Goal: Transaction & Acquisition: Purchase product/service

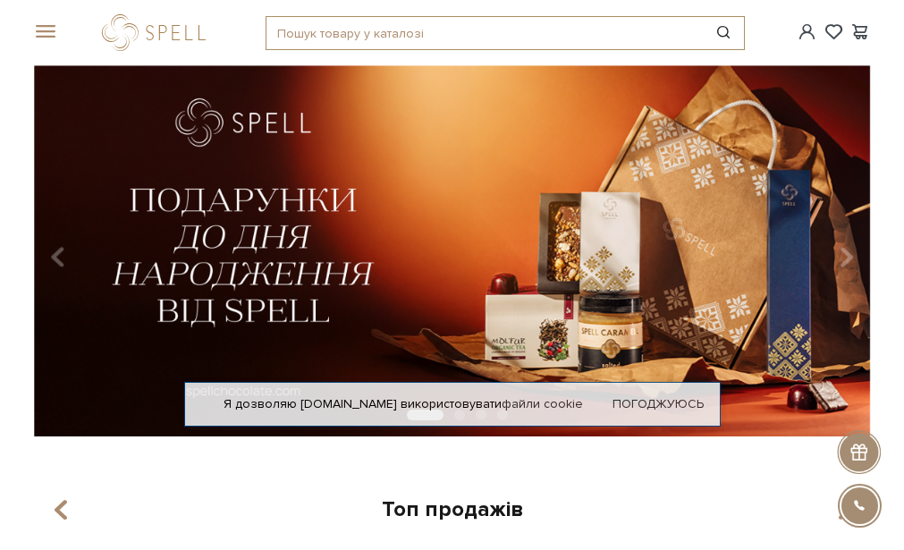
click at [319, 32] on input "text" at bounding box center [485, 33] width 436 height 32
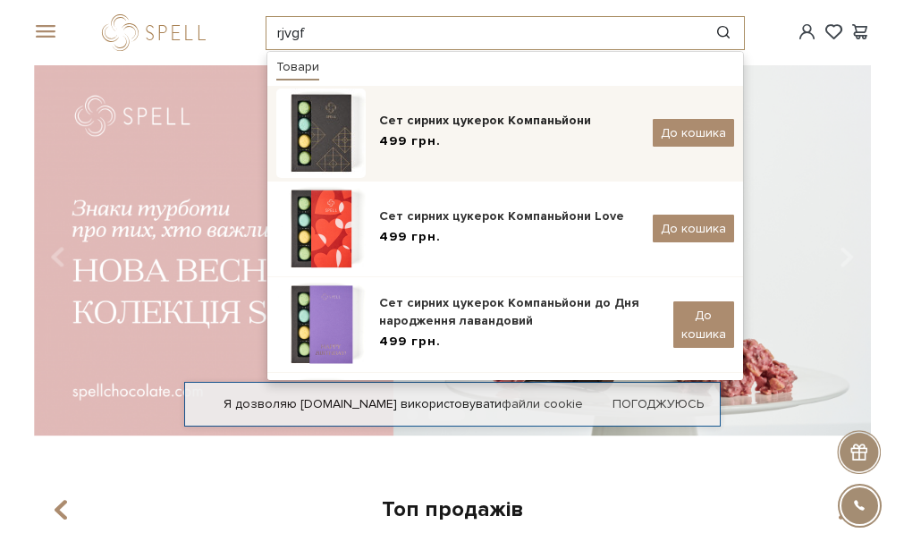
type input "rjvgf"
click at [476, 136] on div "499 грн." at bounding box center [509, 141] width 260 height 19
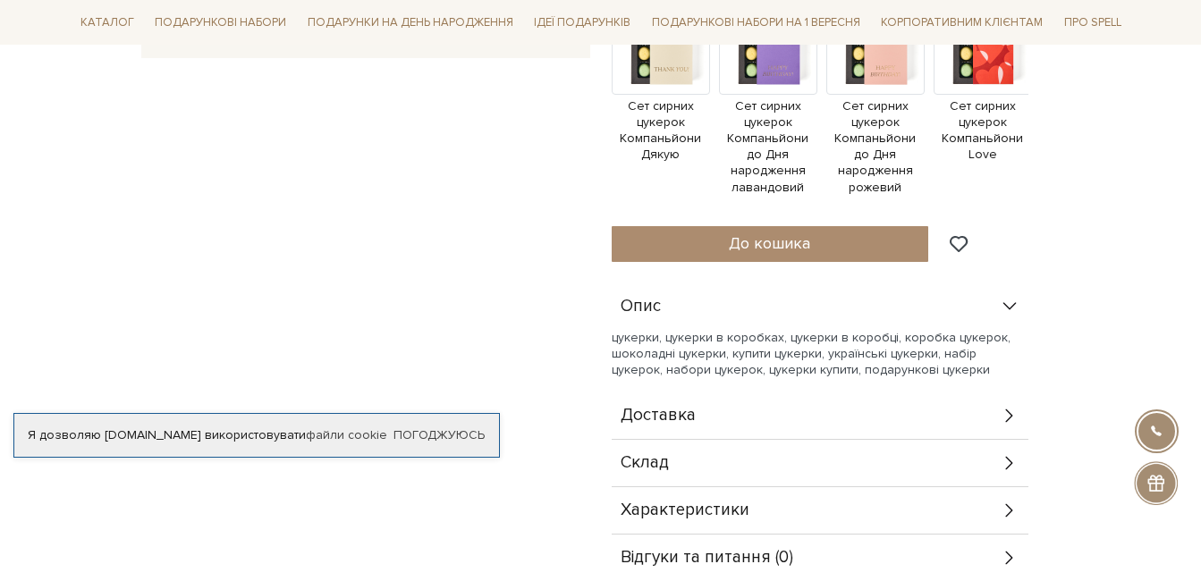
scroll to position [894, 0]
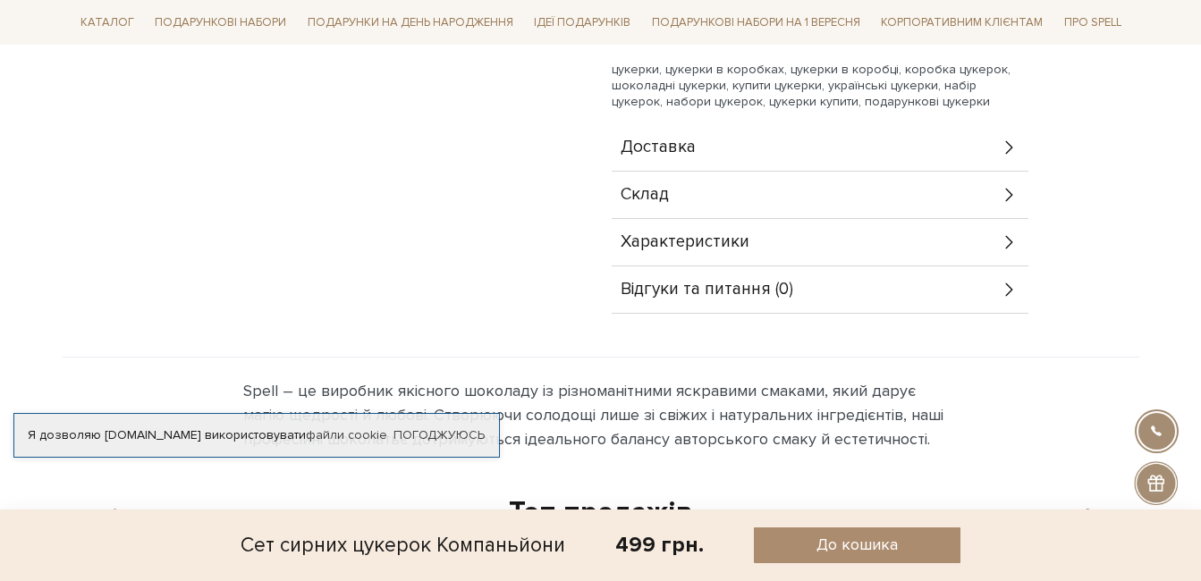
click at [685, 219] on div "Характеристики" at bounding box center [820, 242] width 417 height 47
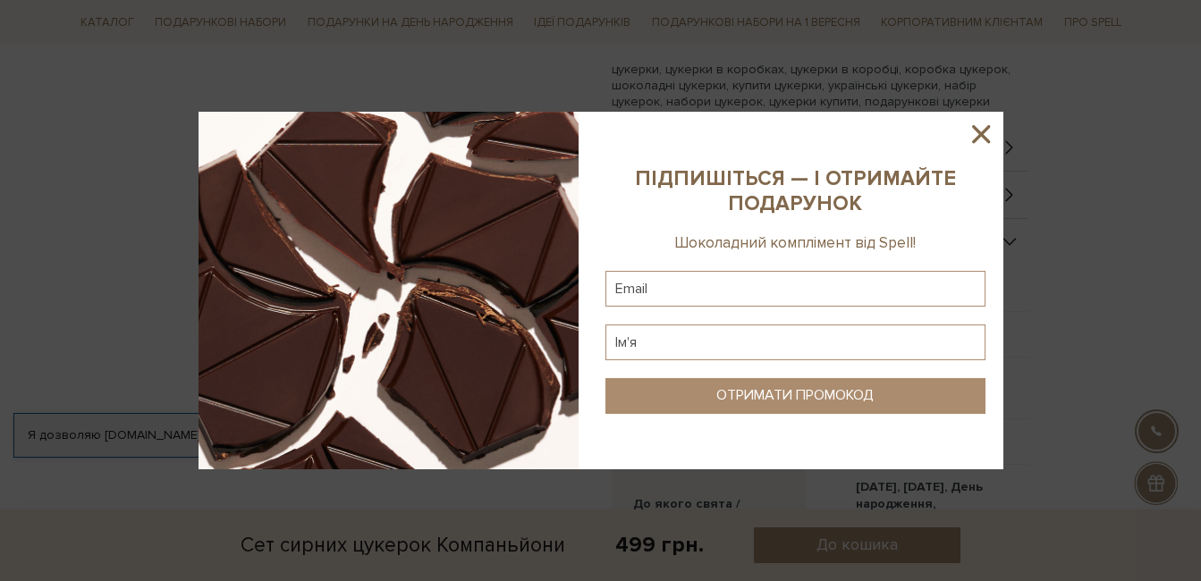
click at [903, 128] on icon at bounding box center [981, 134] width 30 height 30
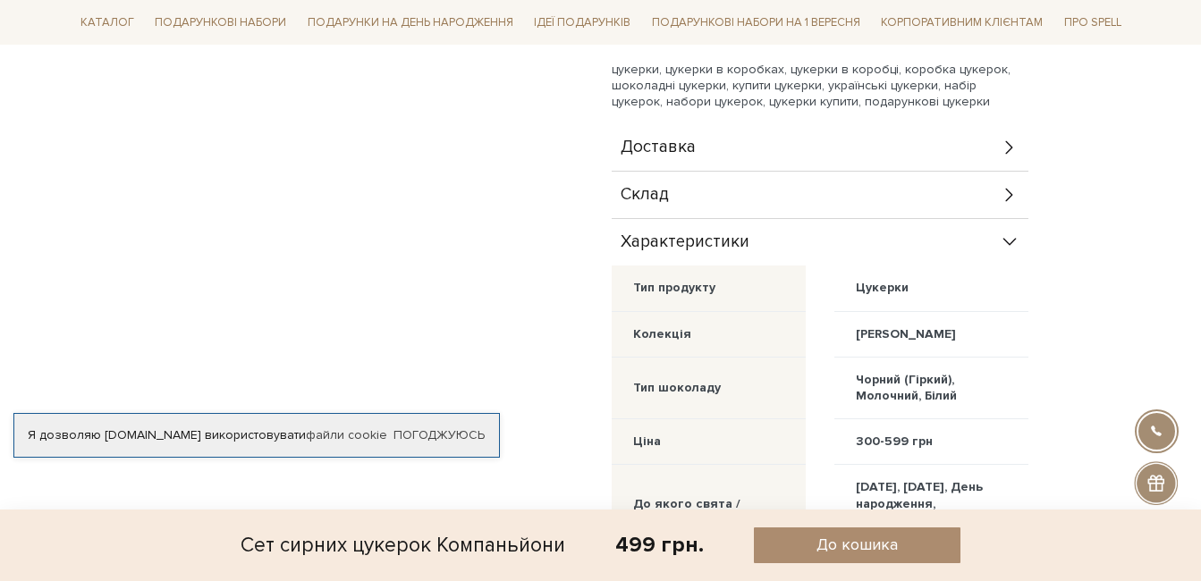
click at [726, 140] on div "Доставка" at bounding box center [820, 147] width 417 height 47
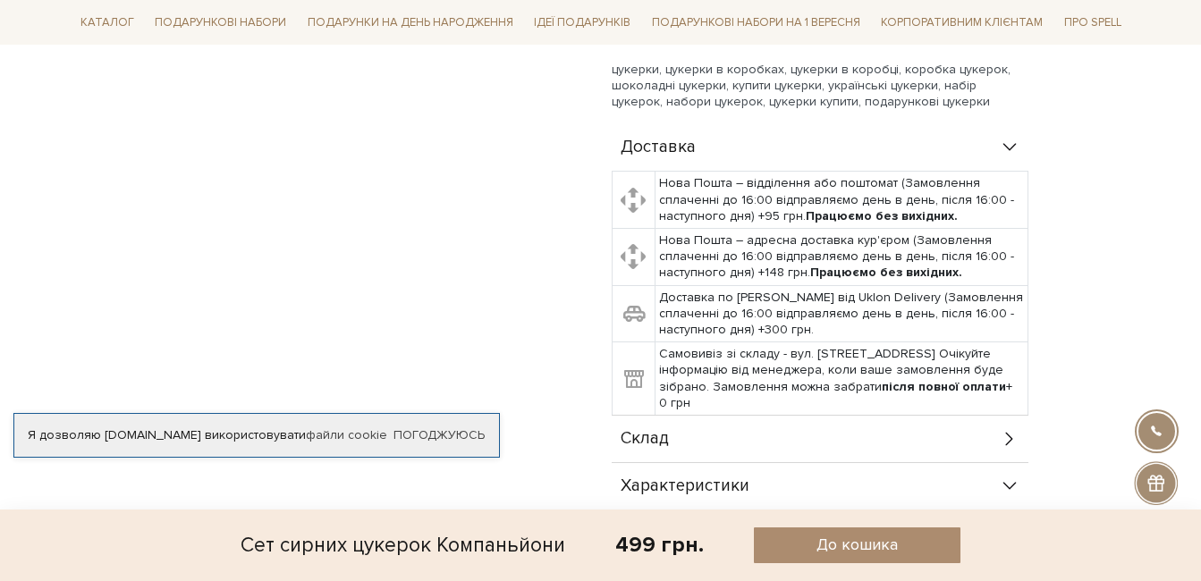
click at [726, 140] on div "Доставка" at bounding box center [820, 147] width 417 height 47
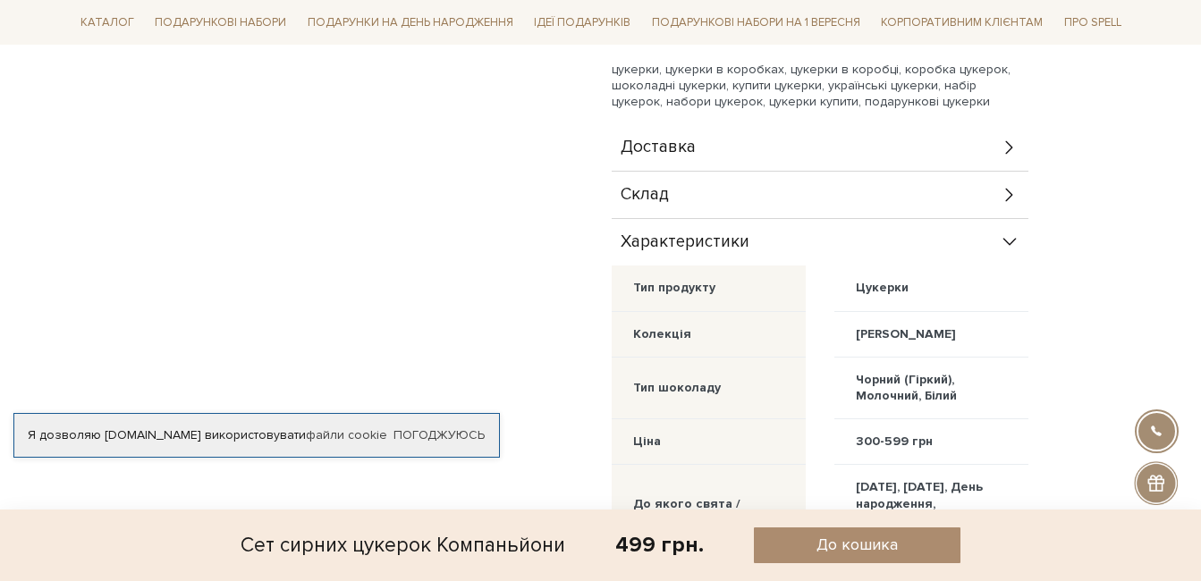
click at [711, 173] on div "Склад" at bounding box center [820, 195] width 417 height 47
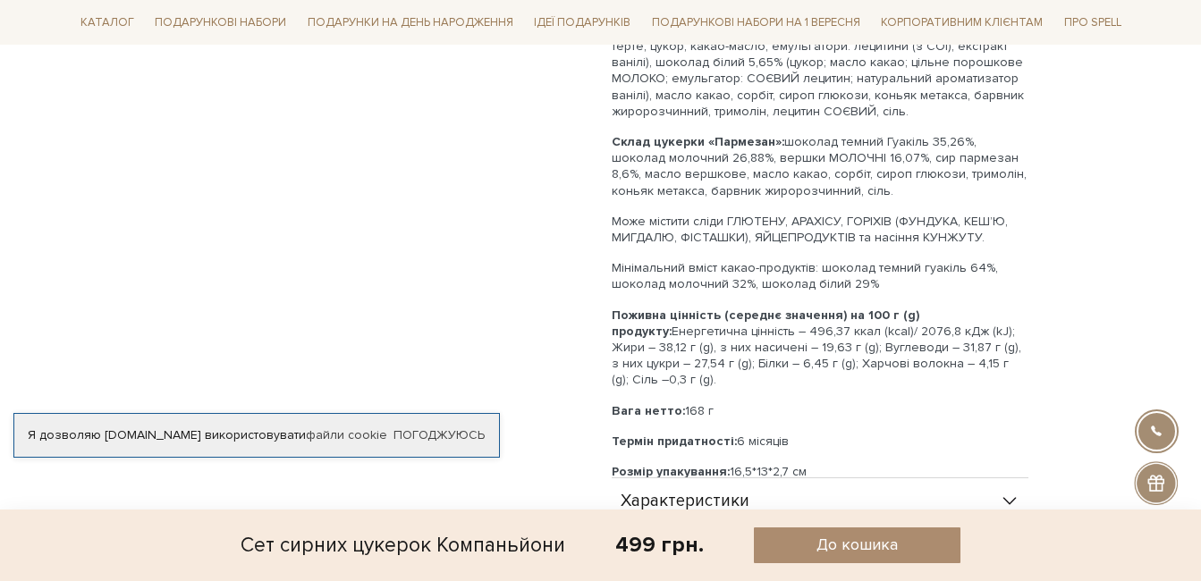
scroll to position [1342, 0]
